Goal: Transaction & Acquisition: Purchase product/service

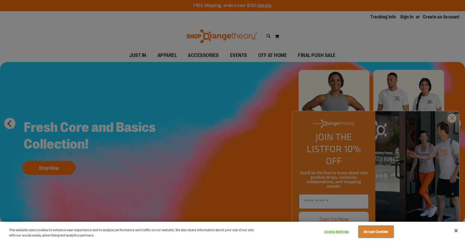
click at [385, 233] on button "Accept Cookies" at bounding box center [375, 232] width 35 height 12
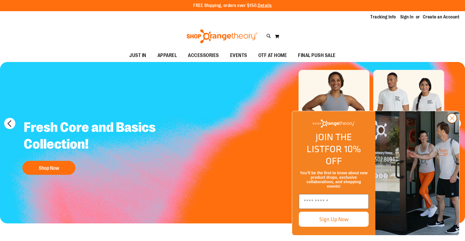
click at [451, 120] on icon "Close dialog" at bounding box center [452, 118] width 4 height 4
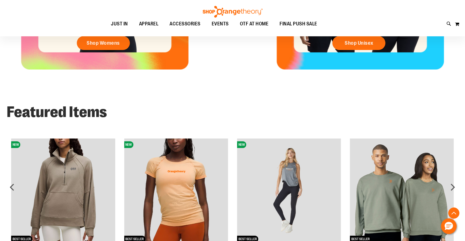
scroll to position [400, 0]
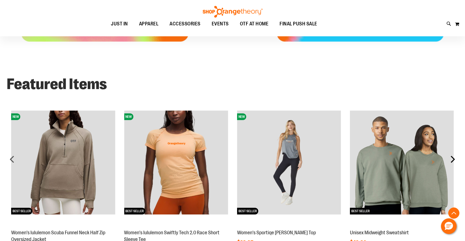
click at [455, 160] on div "next" at bounding box center [452, 158] width 11 height 11
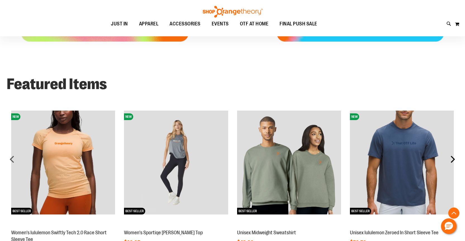
click at [455, 160] on div "next" at bounding box center [452, 158] width 11 height 11
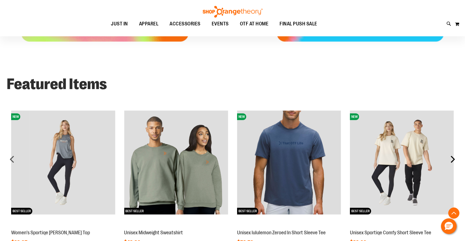
click at [455, 160] on div "next" at bounding box center [452, 158] width 11 height 11
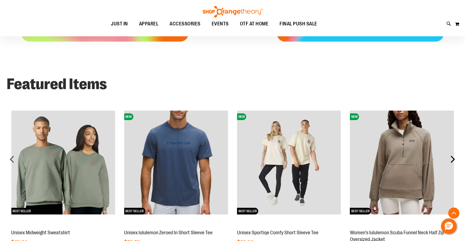
click at [455, 160] on div "next" at bounding box center [452, 158] width 11 height 11
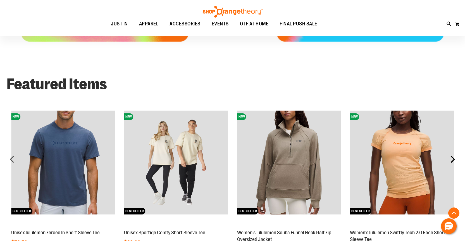
click at [455, 160] on div "next" at bounding box center [452, 158] width 11 height 11
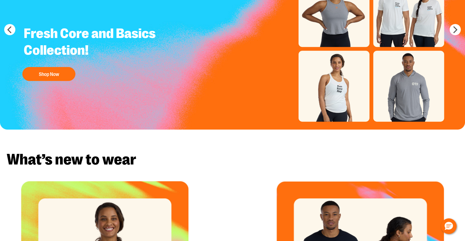
scroll to position [0, 0]
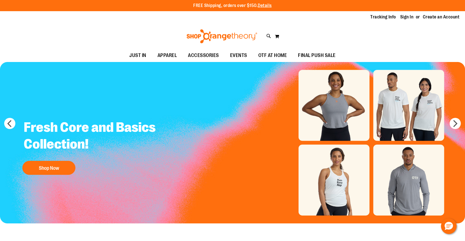
click at [241, 38] on img at bounding box center [222, 36] width 72 height 14
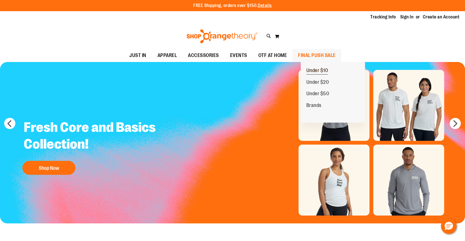
click at [319, 70] on span "Under $10" at bounding box center [317, 71] width 22 height 7
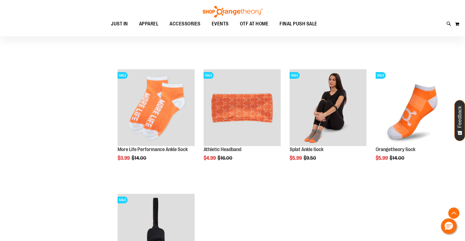
scroll to position [502, 0]
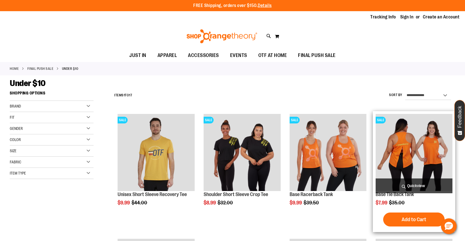
click at [426, 140] on img "product" at bounding box center [413, 152] width 77 height 77
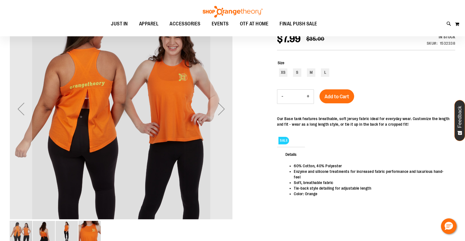
scroll to position [56, 0]
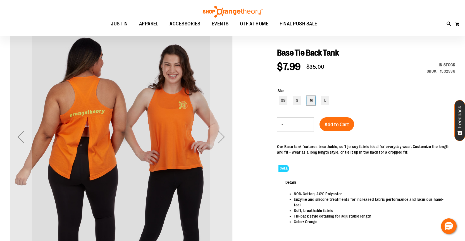
click at [313, 101] on div "M" at bounding box center [311, 100] width 8 height 8
type input "***"
click at [340, 126] on span "Add to Cart" at bounding box center [336, 124] width 25 height 6
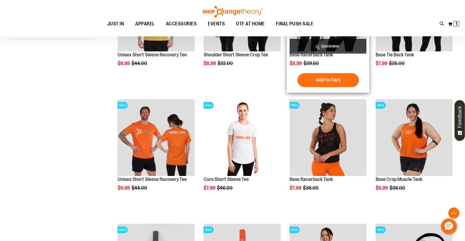
scroll to position [139, 0]
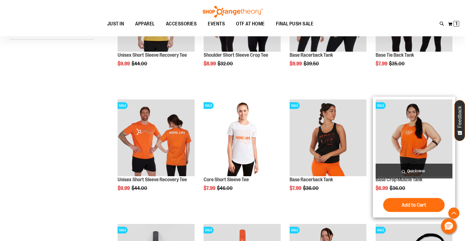
click at [412, 134] on img "product" at bounding box center [413, 137] width 77 height 77
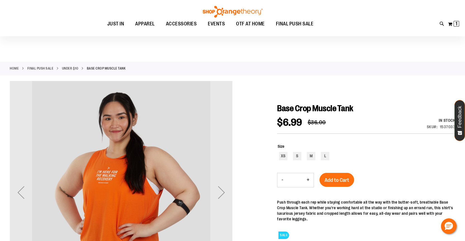
scroll to position [83, 0]
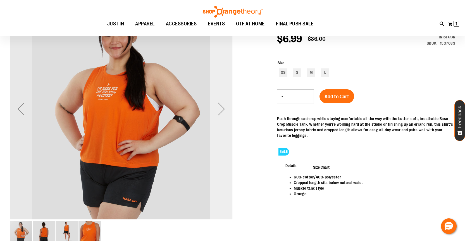
click at [224, 112] on div "Next" at bounding box center [221, 108] width 22 height 223
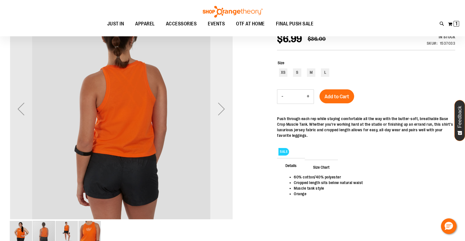
click at [224, 112] on div "Next" at bounding box center [221, 108] width 22 height 223
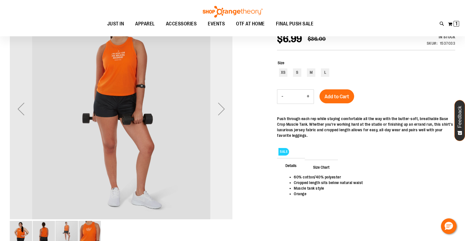
click at [224, 112] on div "Next" at bounding box center [221, 108] width 22 height 223
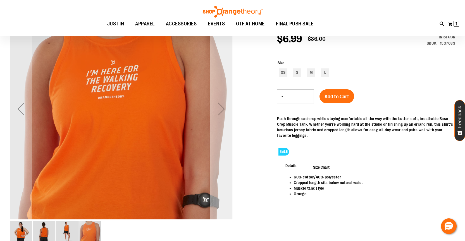
click at [224, 112] on div "Next" at bounding box center [221, 108] width 22 height 223
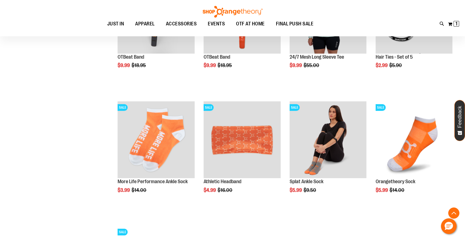
scroll to position [526, 0]
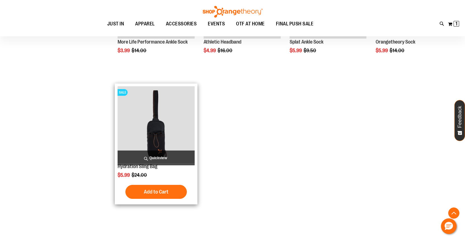
click at [175, 135] on img "product" at bounding box center [155, 124] width 77 height 77
click at [160, 134] on img "product" at bounding box center [155, 124] width 77 height 77
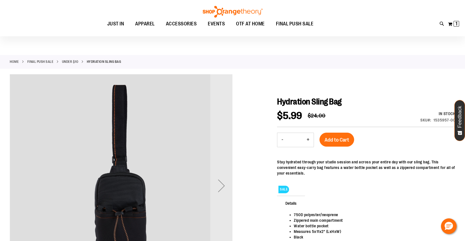
scroll to position [118, 0]
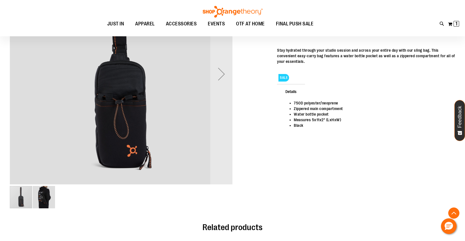
click at [46, 203] on div "image 2 of 2" at bounding box center [44, 197] width 22 height 22
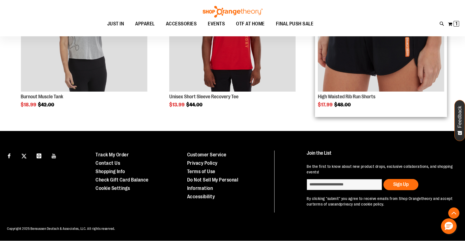
scroll to position [314, 0]
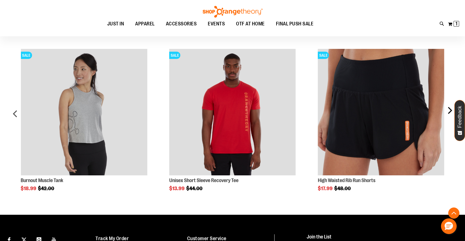
click at [450, 110] on div "next" at bounding box center [449, 115] width 11 height 150
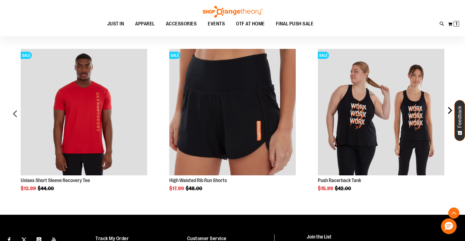
click at [450, 110] on div "next" at bounding box center [449, 115] width 11 height 150
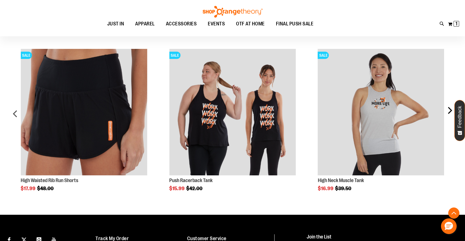
click at [449, 110] on div "next" at bounding box center [449, 115] width 11 height 150
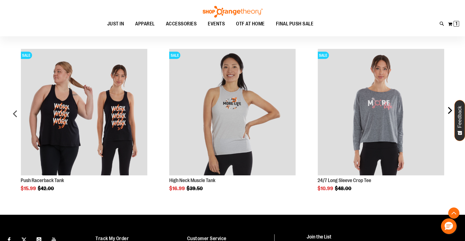
click at [449, 110] on div "next" at bounding box center [449, 115] width 11 height 150
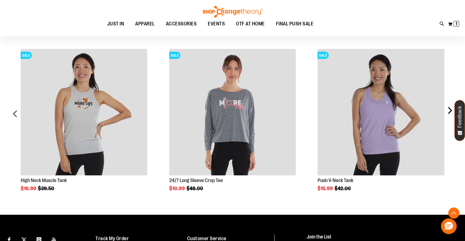
click at [449, 110] on div "next" at bounding box center [449, 115] width 11 height 150
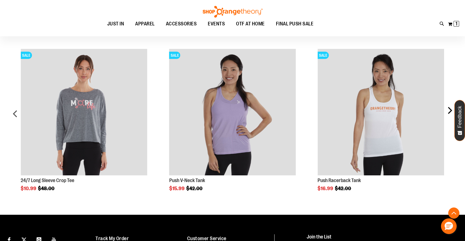
click at [449, 110] on div "next" at bounding box center [449, 115] width 11 height 150
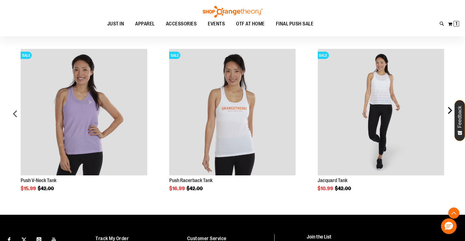
click at [449, 110] on div "next" at bounding box center [449, 115] width 11 height 150
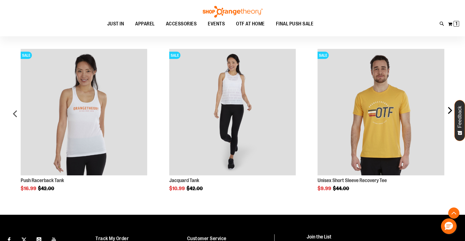
click at [449, 110] on div "next" at bounding box center [449, 115] width 11 height 150
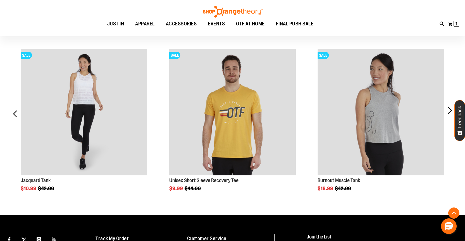
click at [449, 110] on div "next" at bounding box center [449, 115] width 11 height 150
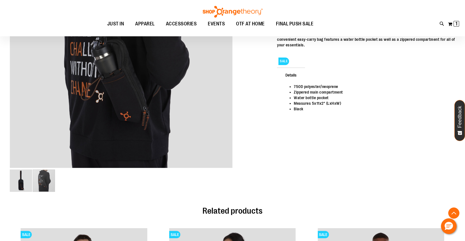
scroll to position [43, 0]
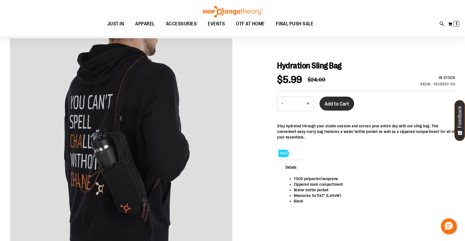
click at [340, 104] on span "Add to Cart" at bounding box center [336, 104] width 25 height 6
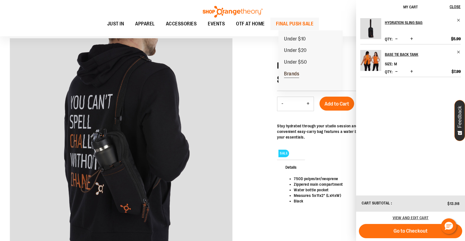
click at [294, 70] on link "Brands" at bounding box center [291, 74] width 26 height 12
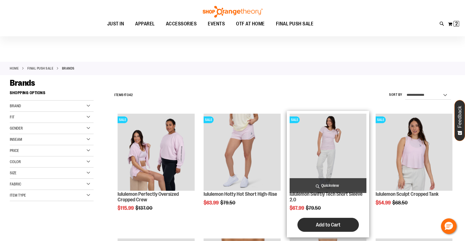
scroll to position [111, 0]
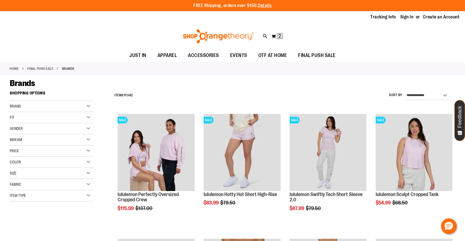
click at [223, 34] on img at bounding box center [218, 36] width 72 height 14
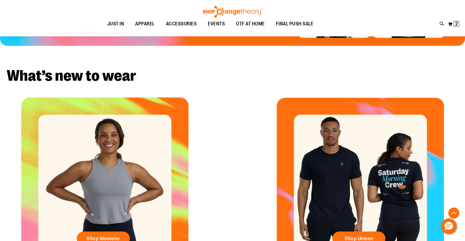
scroll to position [38, 0]
